Goal: Task Accomplishment & Management: Use online tool/utility

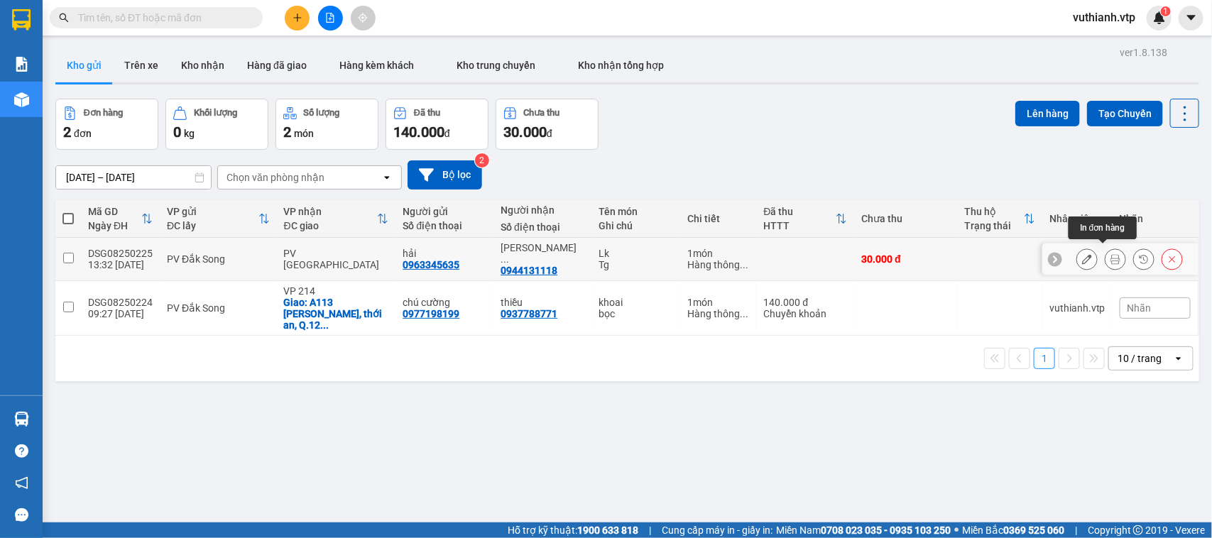
click at [1110, 256] on icon at bounding box center [1115, 259] width 10 height 10
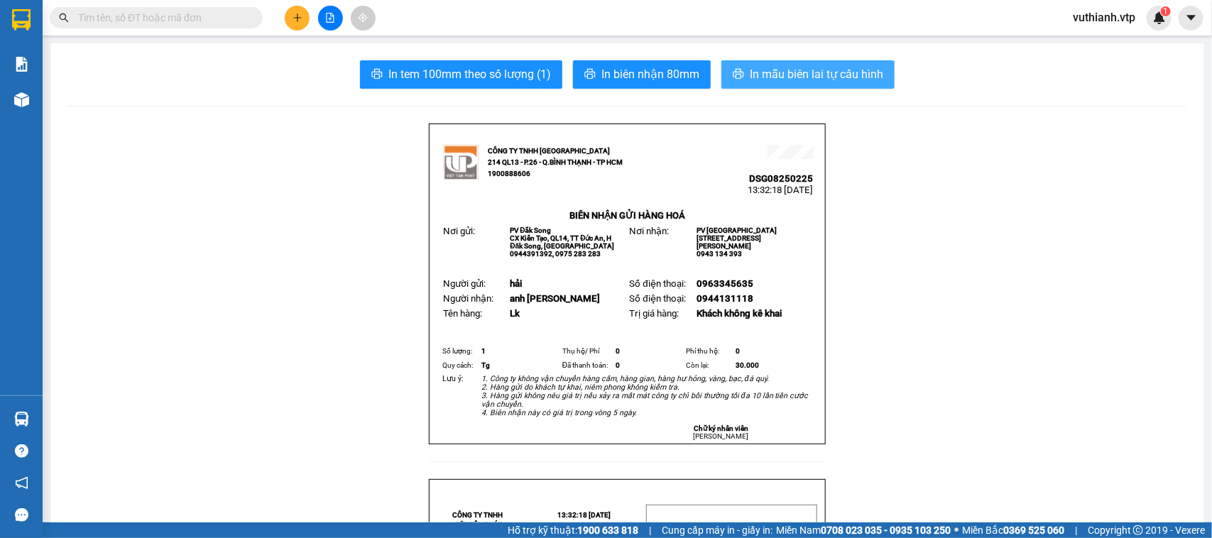
click at [829, 80] on span "In mẫu biên lai tự cấu hình" at bounding box center [816, 74] width 133 height 18
click at [824, 76] on span "In mẫu biên lai tự cấu hình" at bounding box center [816, 74] width 133 height 18
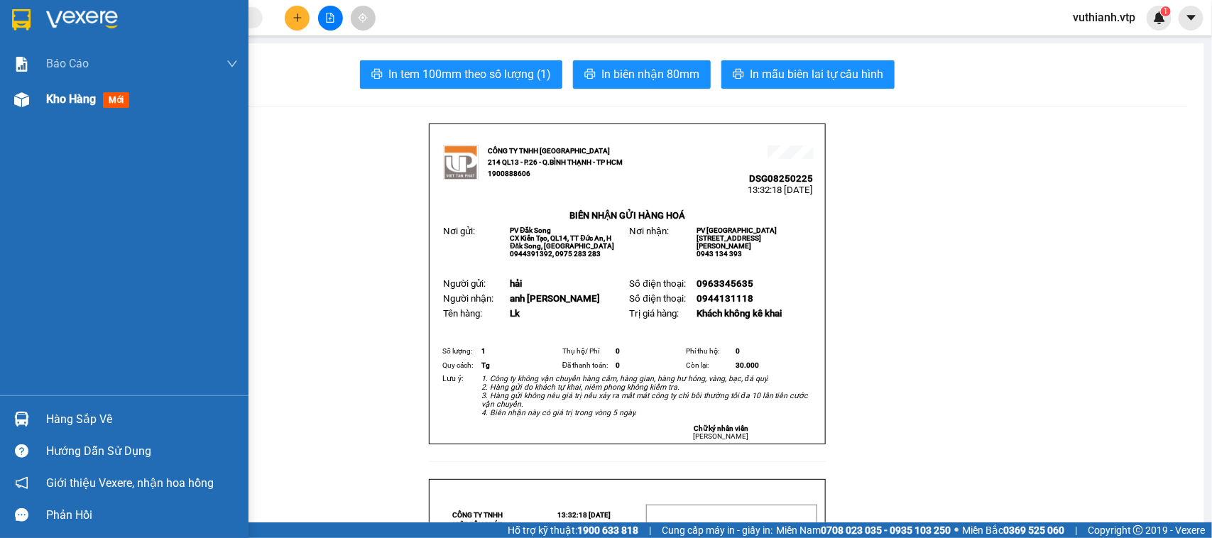
click at [31, 98] on div at bounding box center [21, 99] width 25 height 25
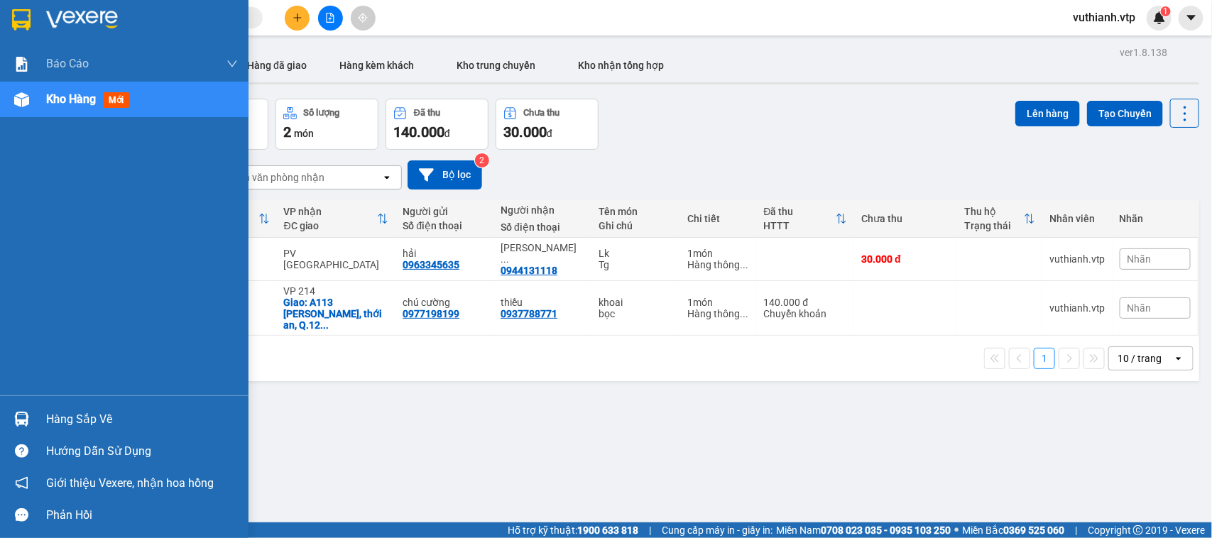
click at [0, 43] on div at bounding box center [124, 23] width 248 height 46
